Goal: Task Accomplishment & Management: Use online tool/utility

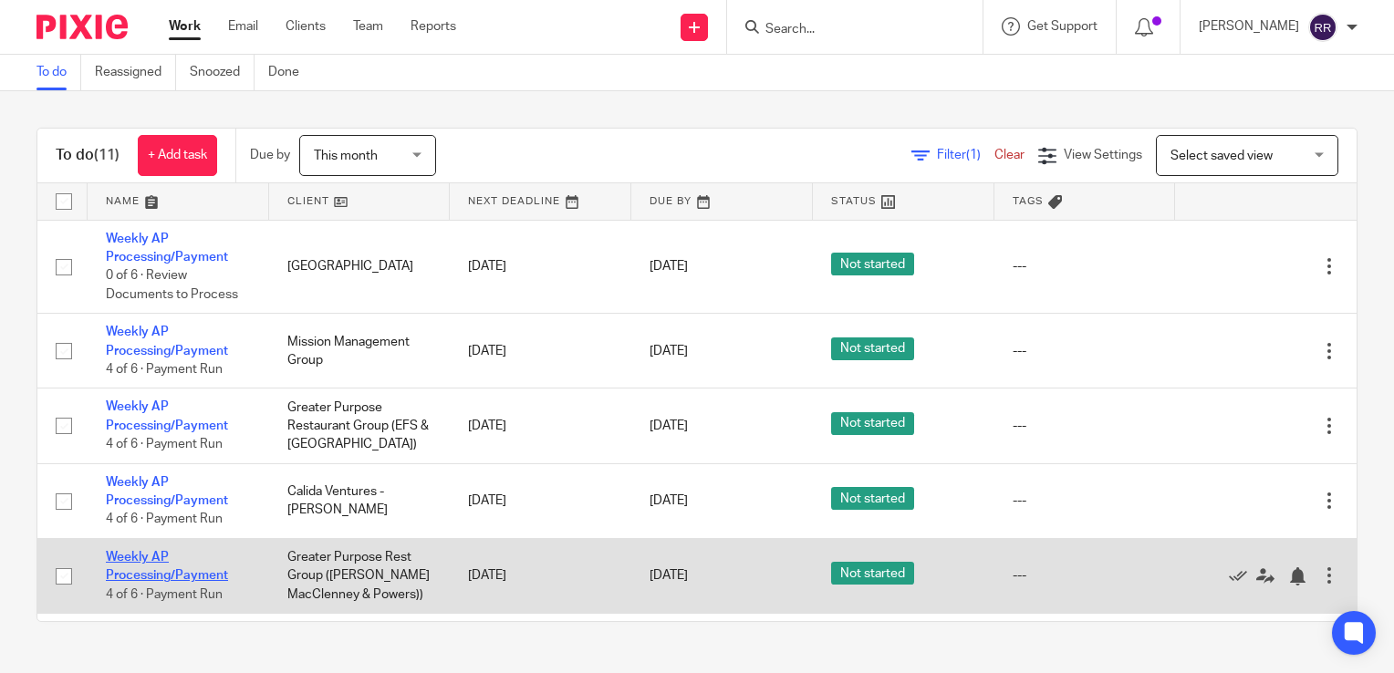
click at [154, 577] on link "Weekly AP Processing/Payment" at bounding box center [167, 566] width 122 height 31
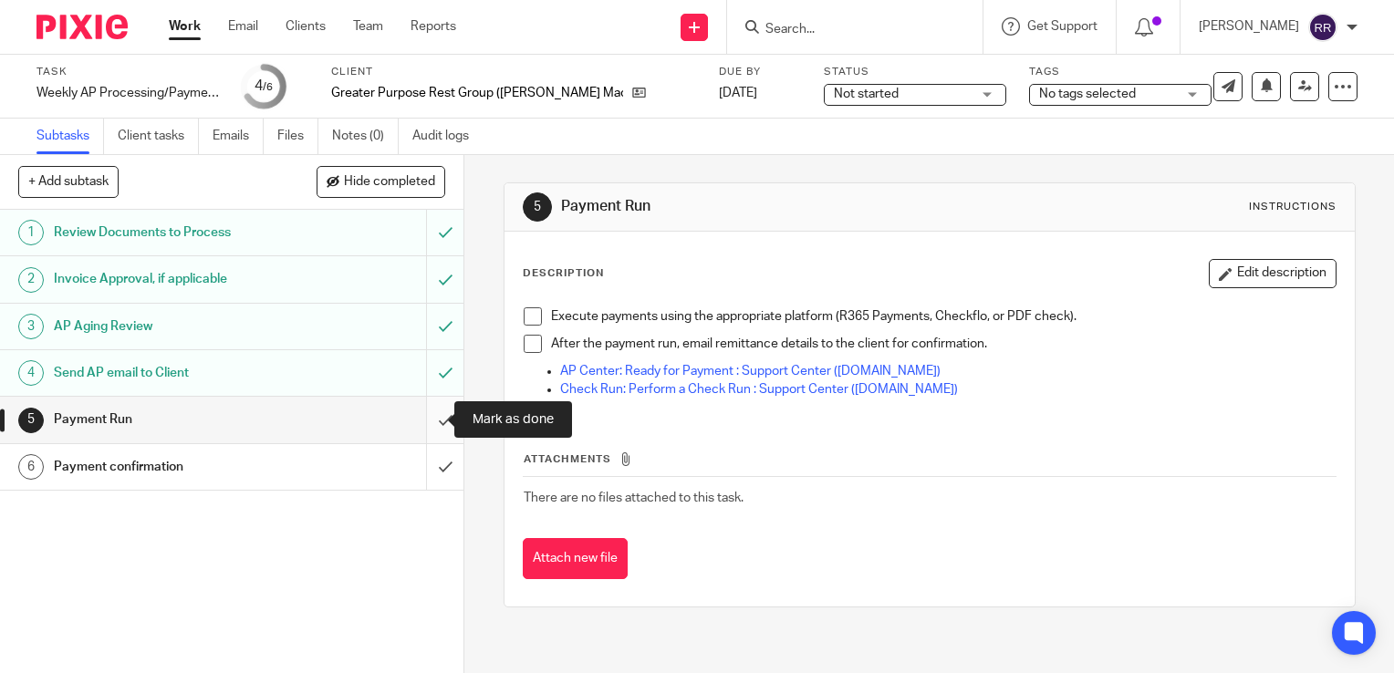
click at [412, 416] on input "submit" at bounding box center [232, 420] width 464 height 46
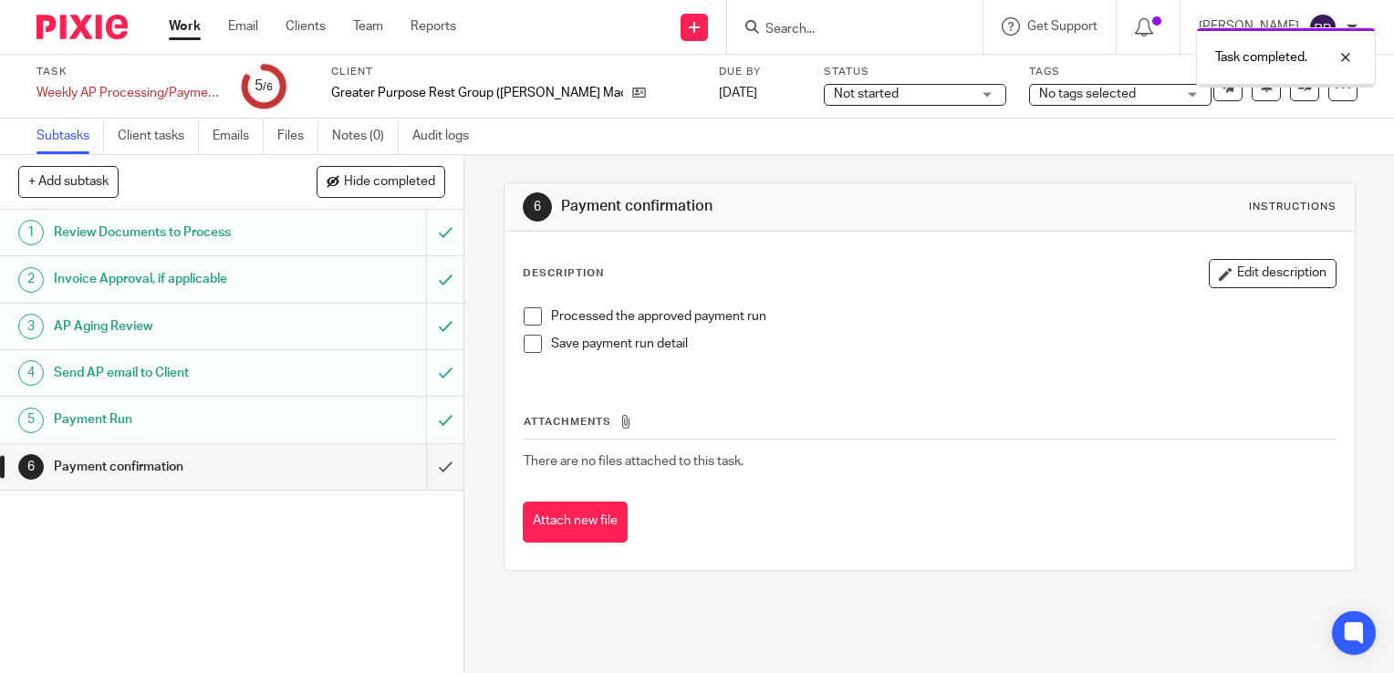
click at [422, 465] on input "submit" at bounding box center [232, 467] width 464 height 46
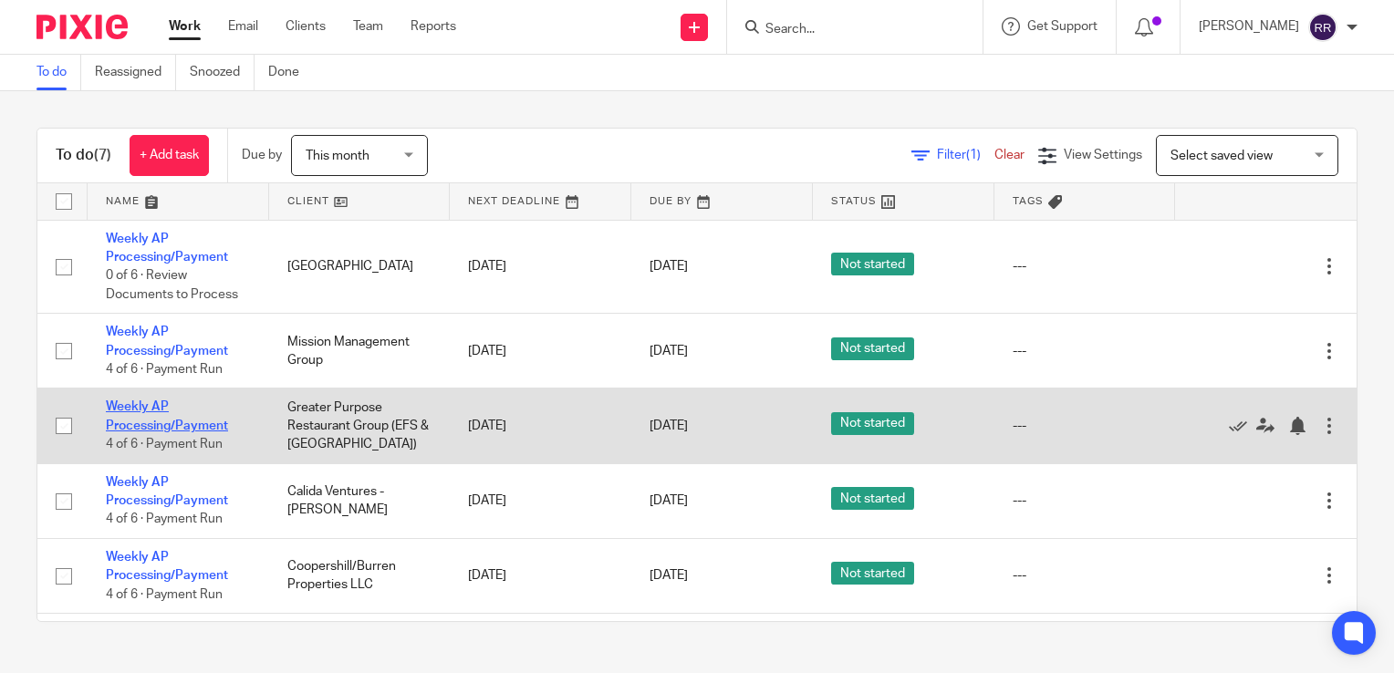
click at [157, 411] on link "Weekly AP Processing/Payment" at bounding box center [167, 416] width 122 height 31
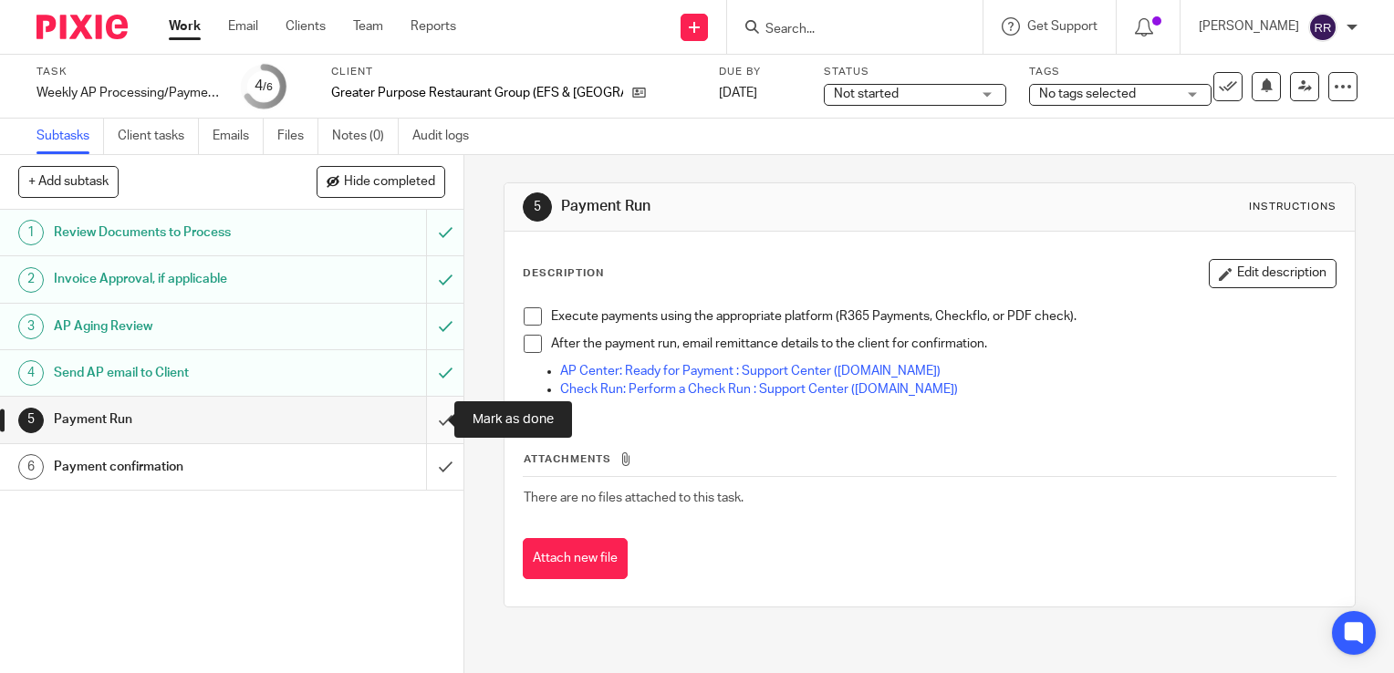
click at [422, 405] on input "submit" at bounding box center [232, 420] width 464 height 46
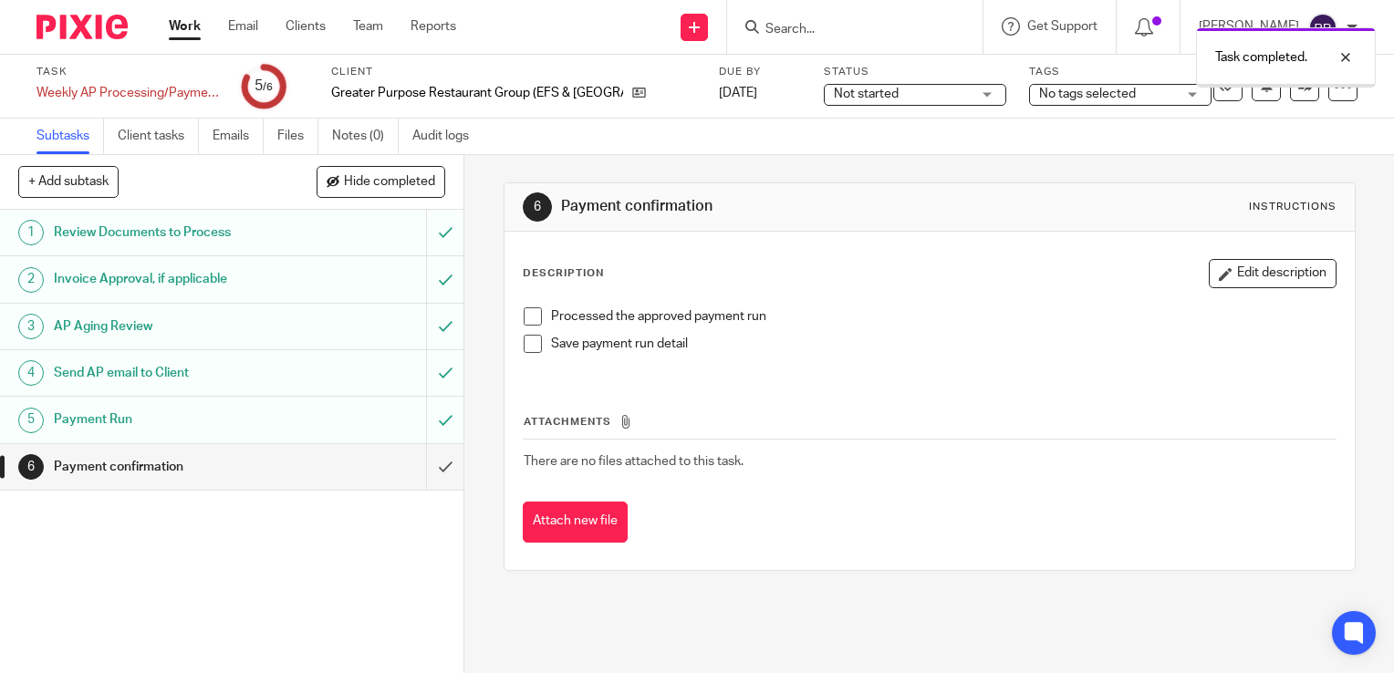
click at [427, 468] on input "submit" at bounding box center [232, 467] width 464 height 46
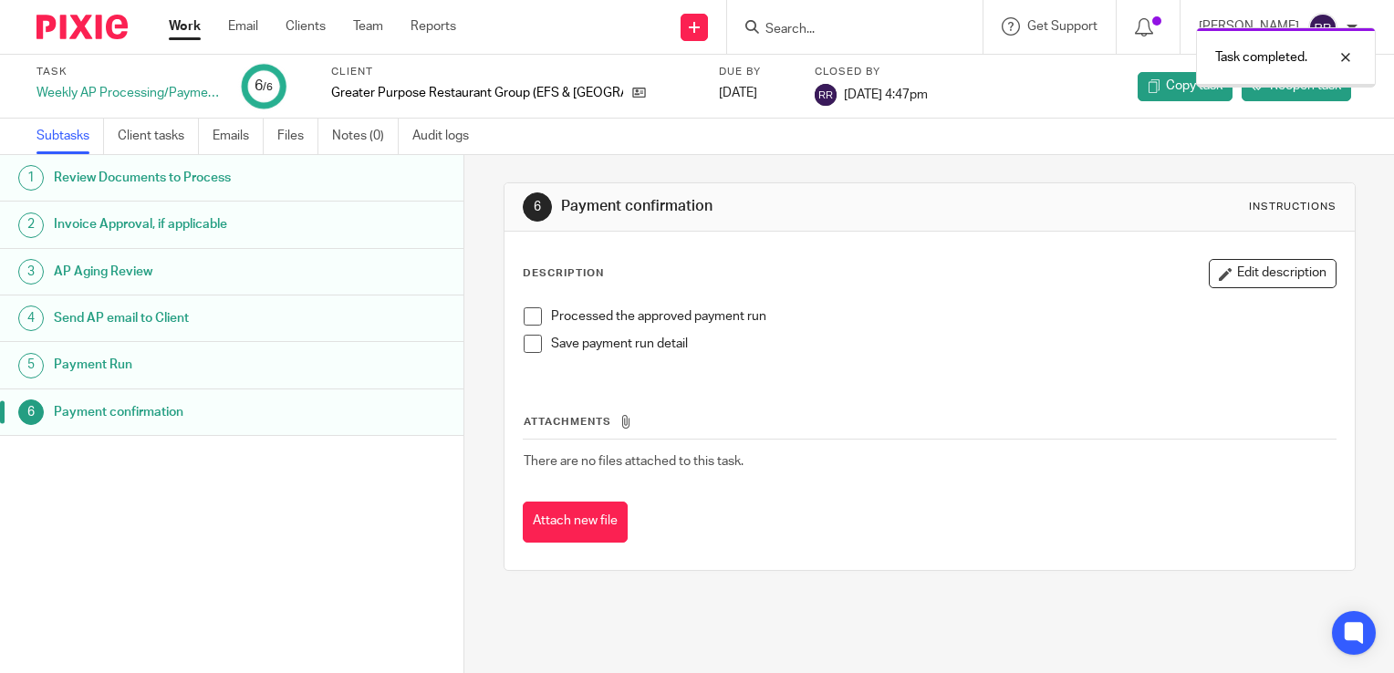
click at [180, 25] on link "Work" at bounding box center [185, 26] width 32 height 18
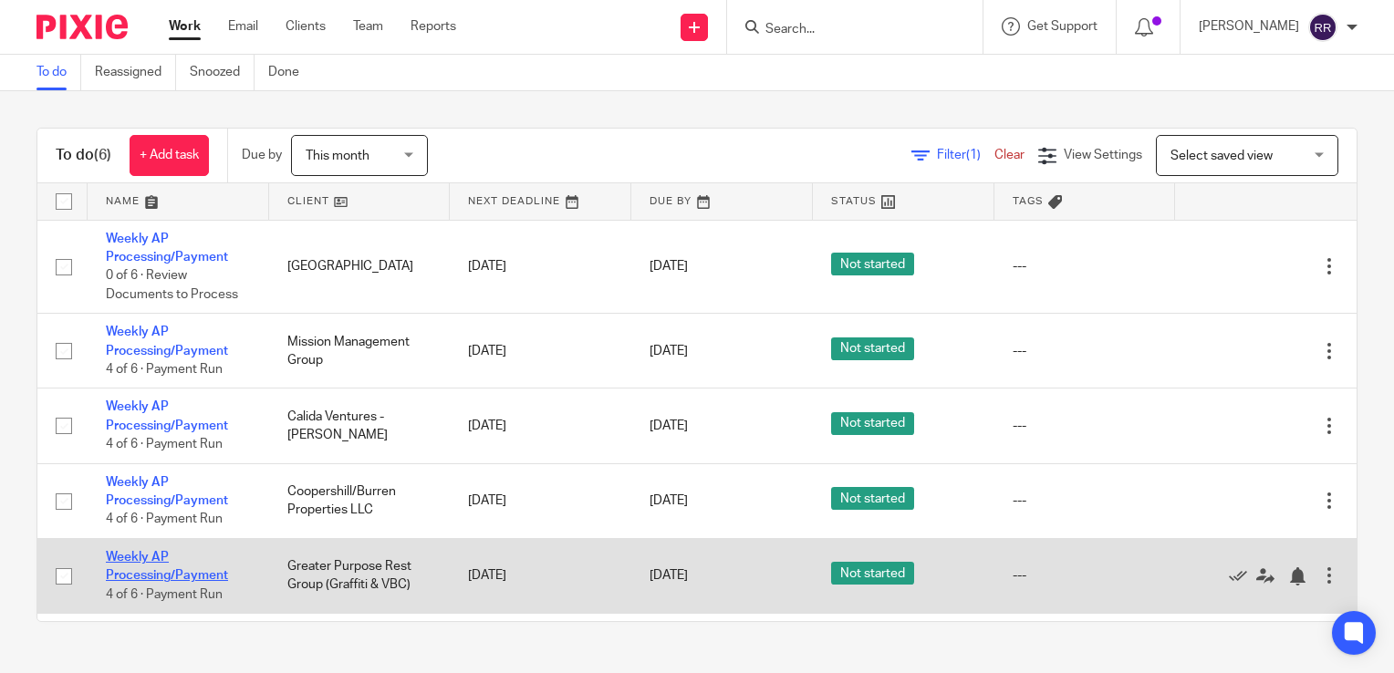
click at [158, 575] on link "Weekly AP Processing/Payment" at bounding box center [167, 566] width 122 height 31
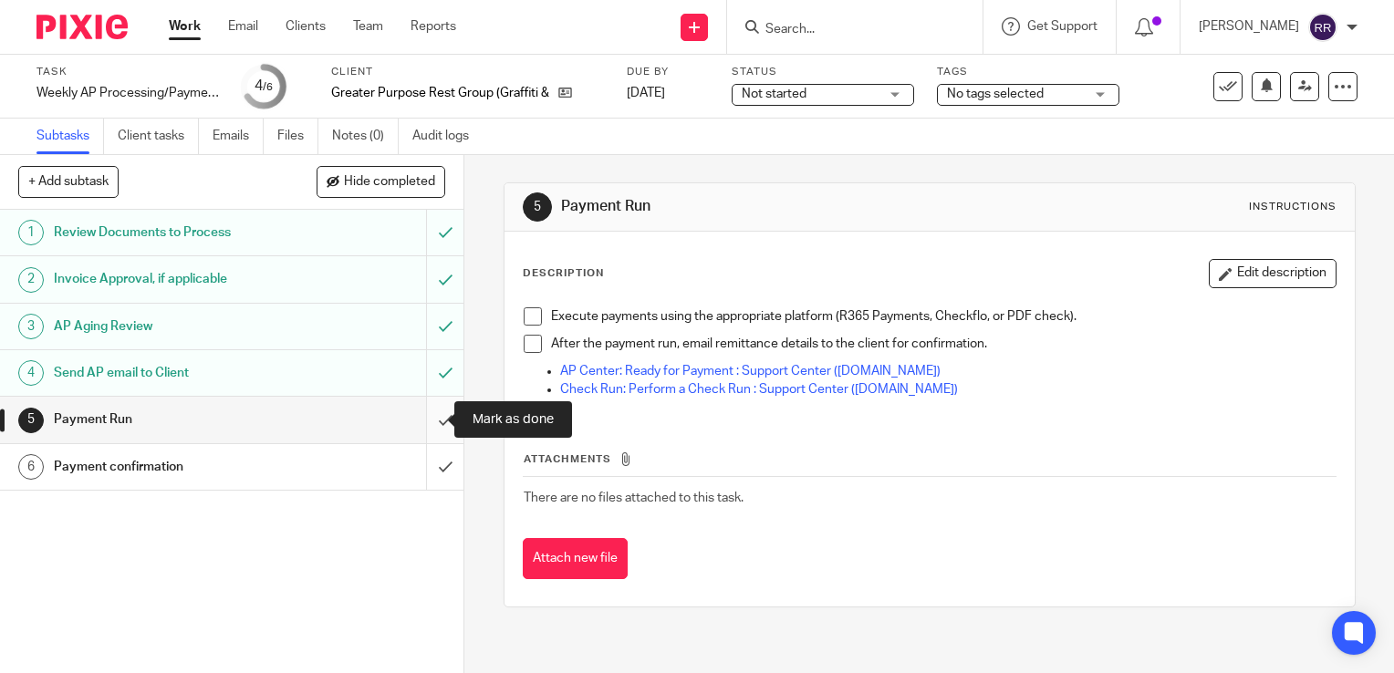
click at [424, 418] on input "submit" at bounding box center [232, 420] width 464 height 46
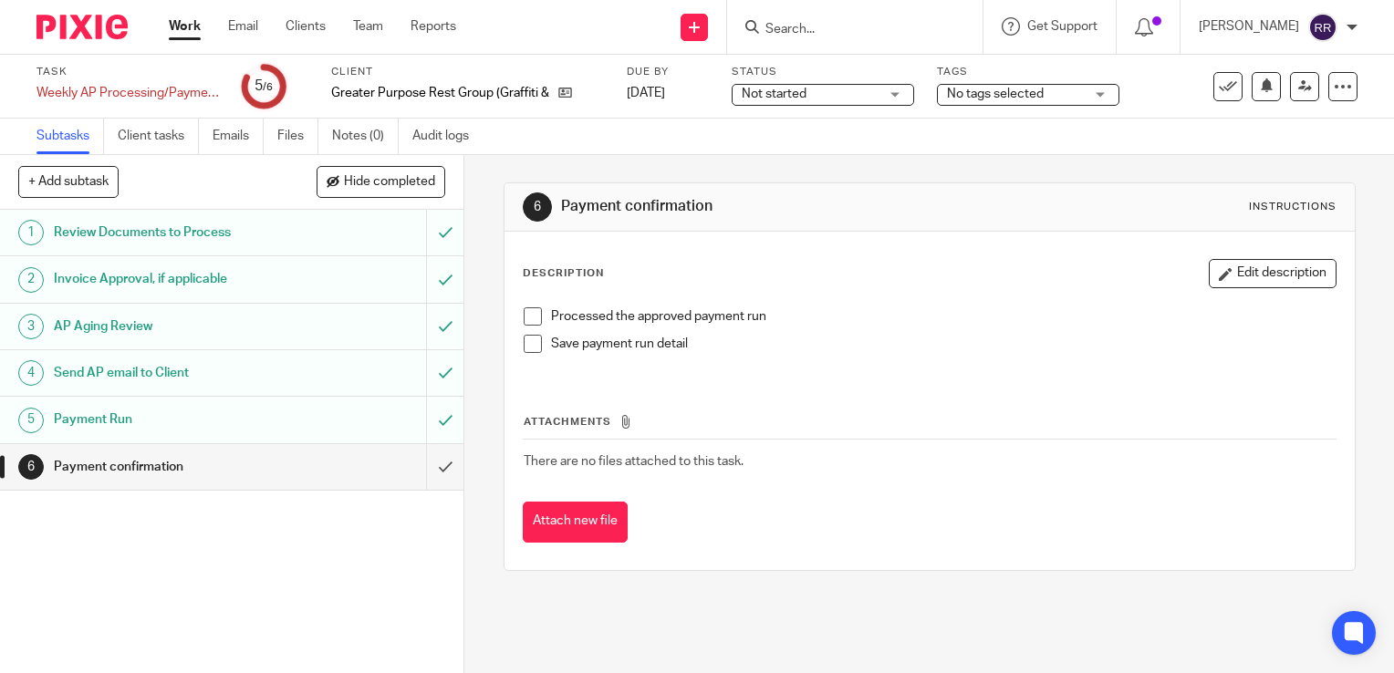
click at [420, 469] on input "submit" at bounding box center [232, 467] width 464 height 46
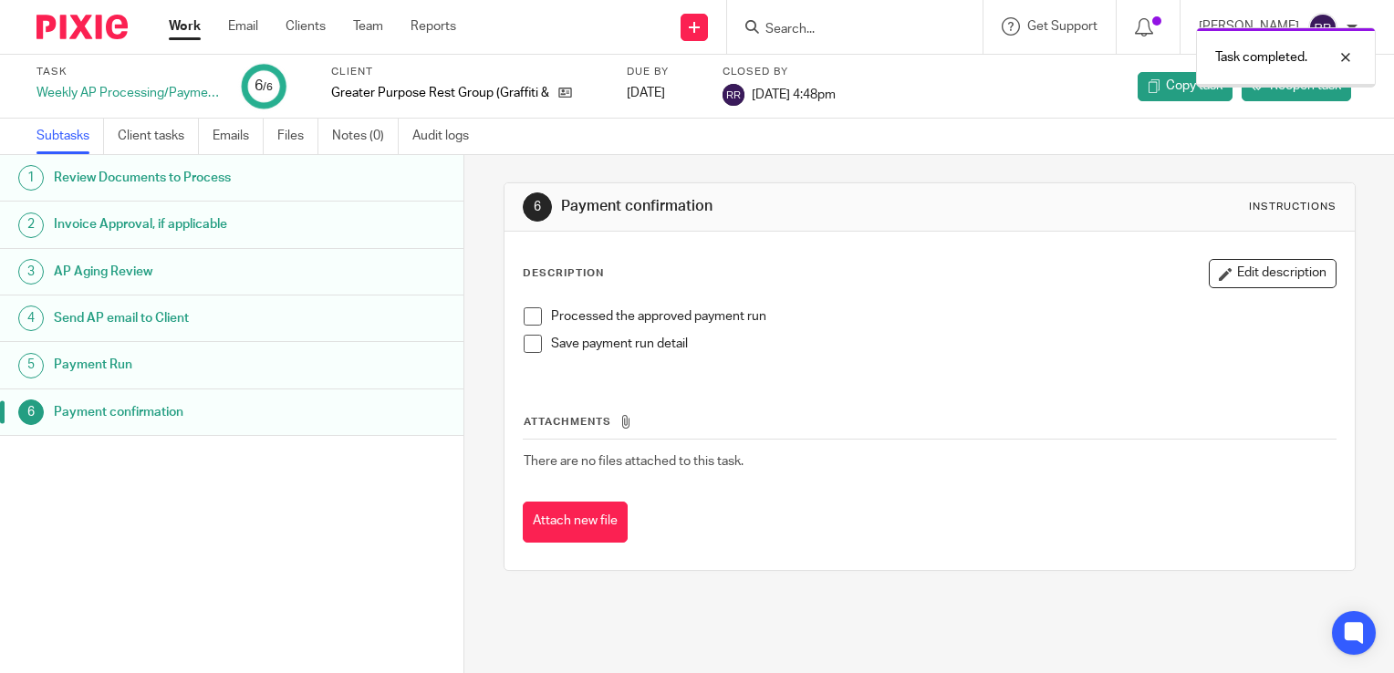
click at [195, 26] on link "Work" at bounding box center [185, 26] width 32 height 18
